Goal: Find specific page/section: Find specific page/section

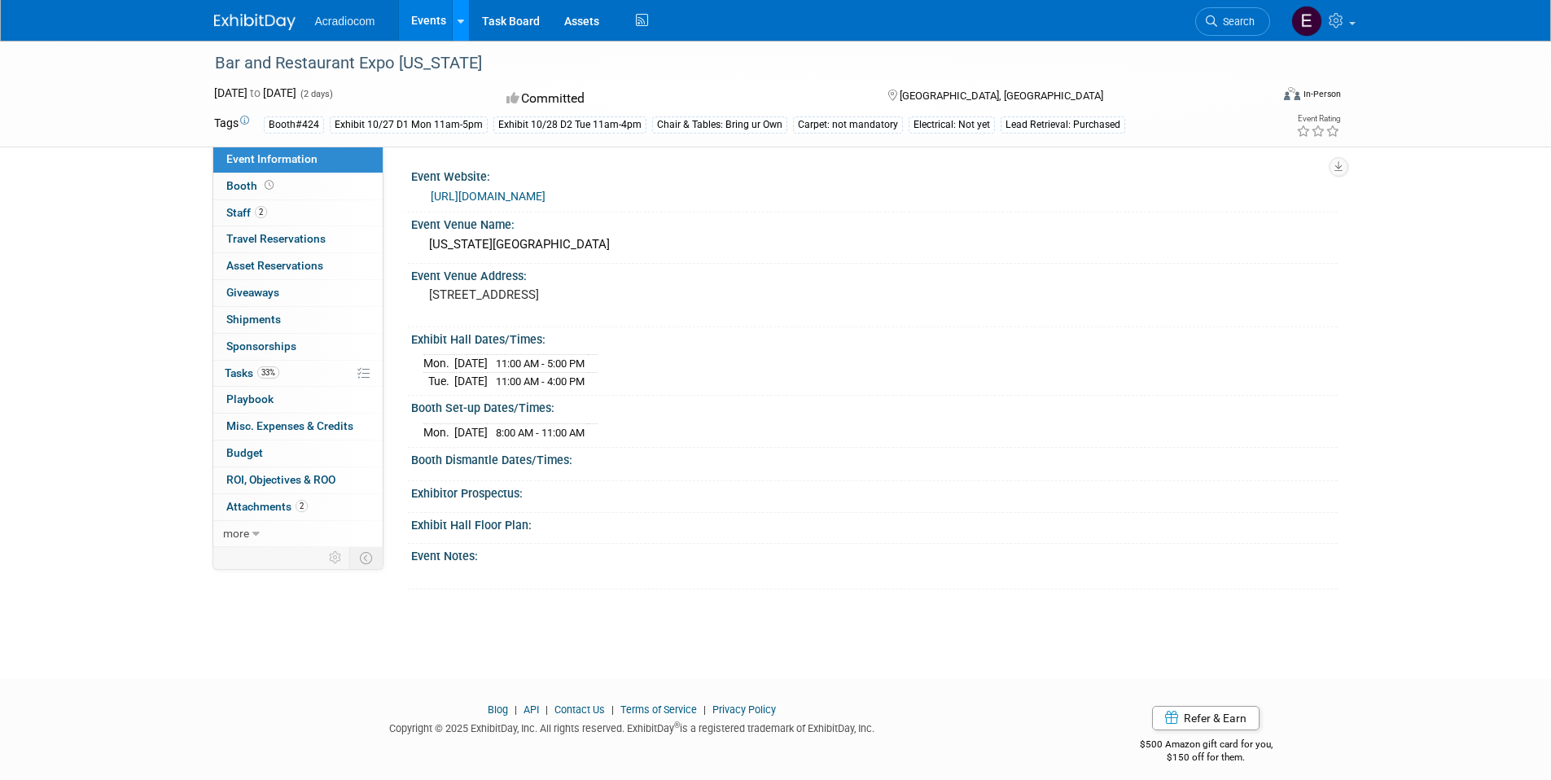
click at [456, 19] on link at bounding box center [460, 20] width 17 height 41
click at [457, 20] on link at bounding box center [460, 20] width 17 height 41
click at [244, 93] on span "Oct 27, 2025 to Oct 28, 2025" at bounding box center [255, 92] width 82 height 13
click at [269, 18] on img at bounding box center [254, 22] width 81 height 16
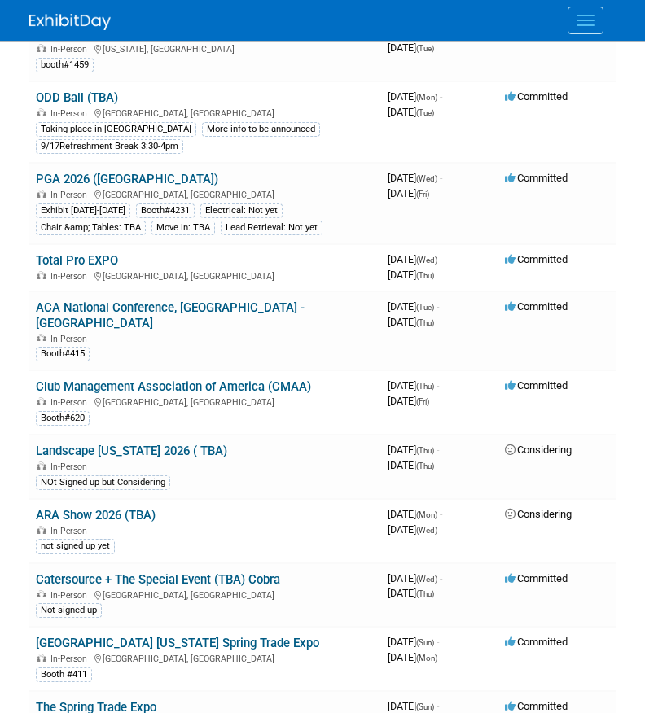
scroll to position [1252, 0]
